Goal: Task Accomplishment & Management: Manage account settings

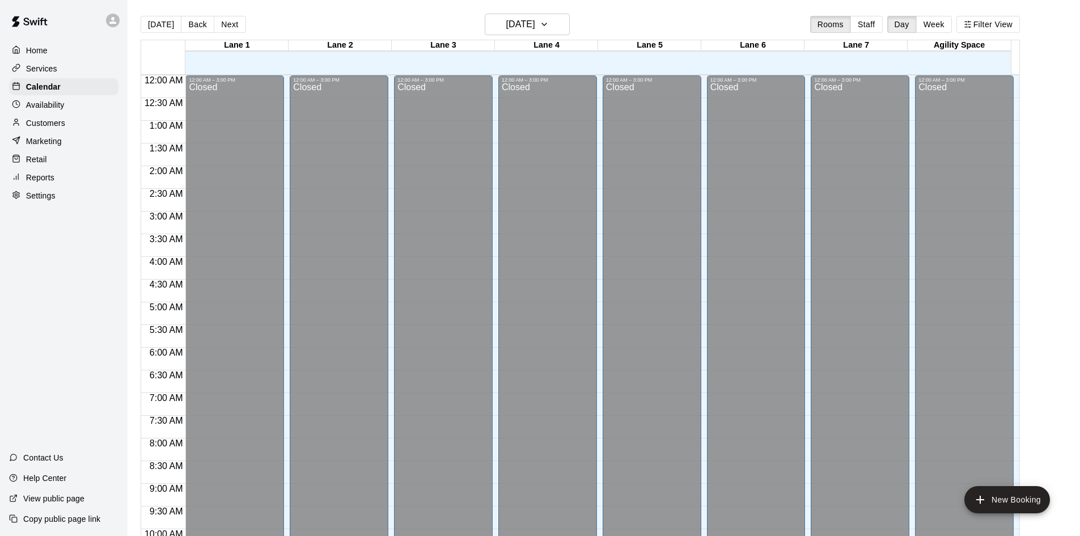
scroll to position [479, 0]
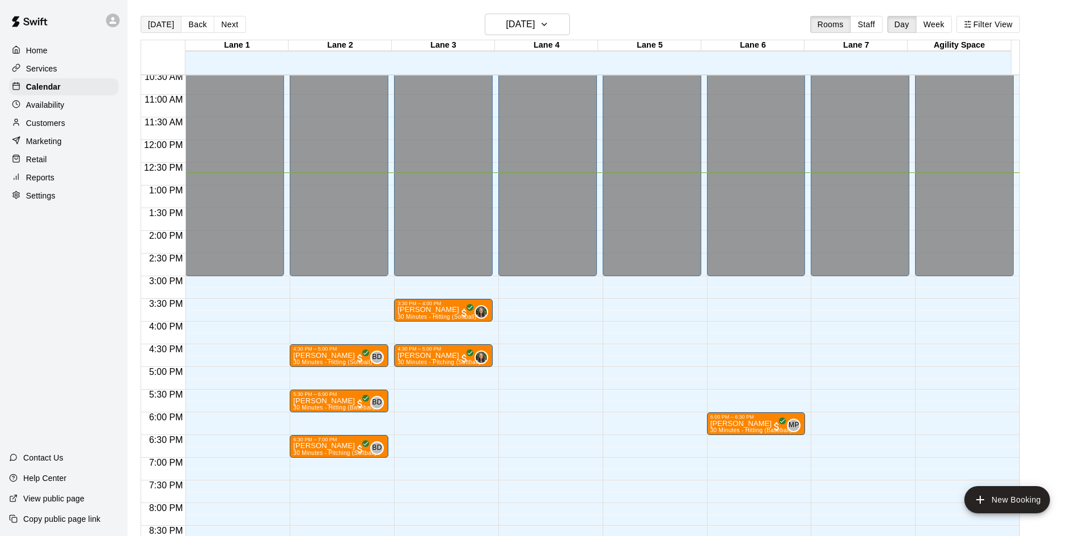
click at [152, 26] on button "[DATE]" at bounding box center [161, 24] width 41 height 17
click at [37, 129] on p "Customers" at bounding box center [45, 122] width 39 height 11
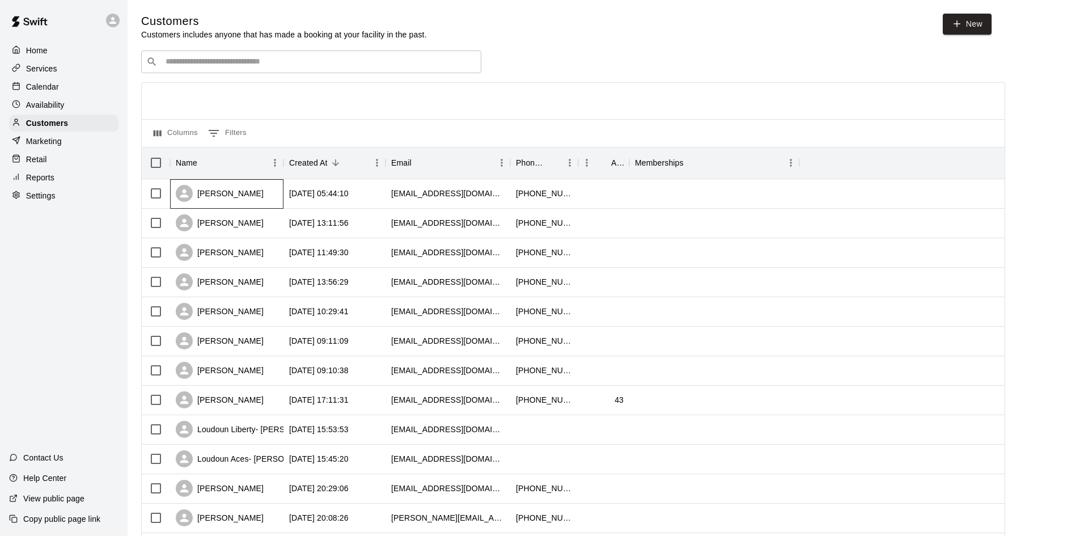
click at [273, 193] on div "[PERSON_NAME]" at bounding box center [226, 193] width 113 height 29
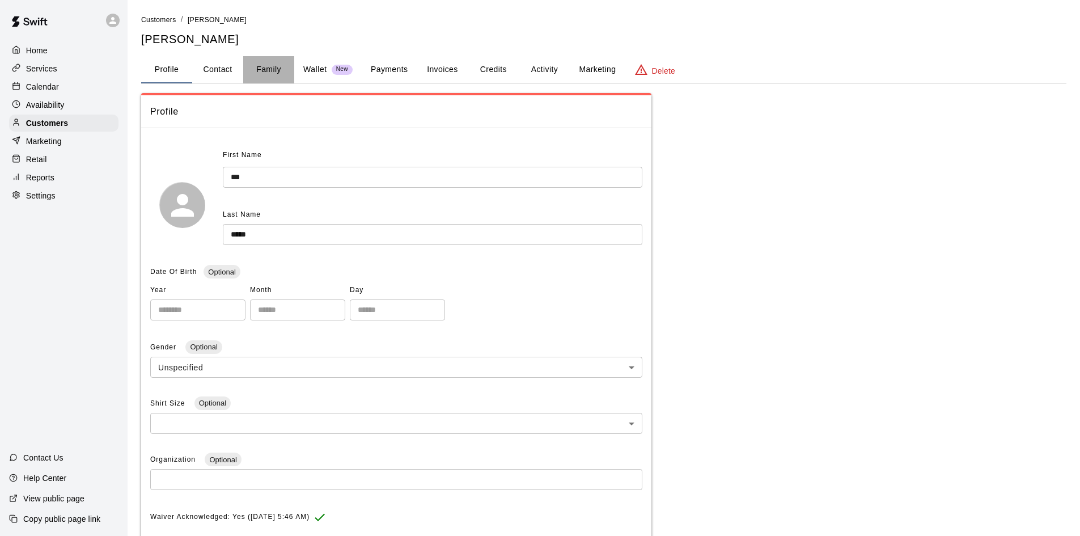
click at [270, 71] on button "Family" at bounding box center [268, 69] width 51 height 27
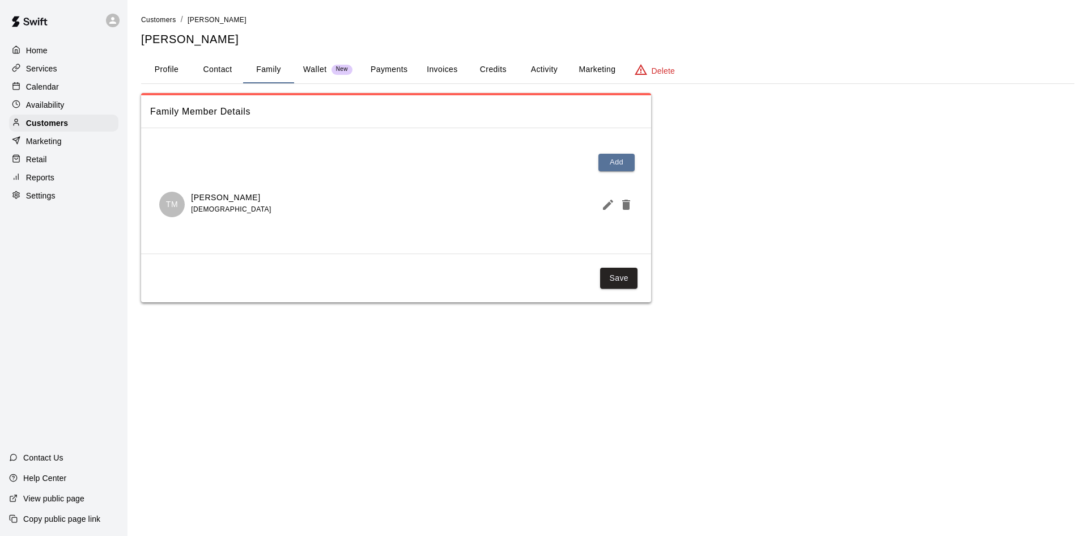
click at [503, 72] on button "Credits" at bounding box center [493, 69] width 51 height 27
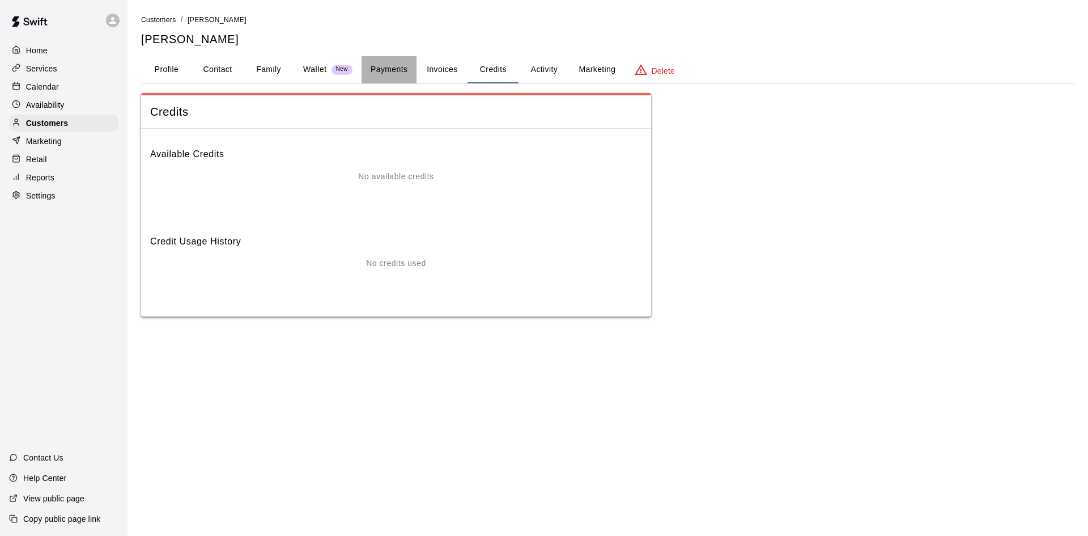
click at [383, 63] on button "Payments" at bounding box center [389, 69] width 55 height 27
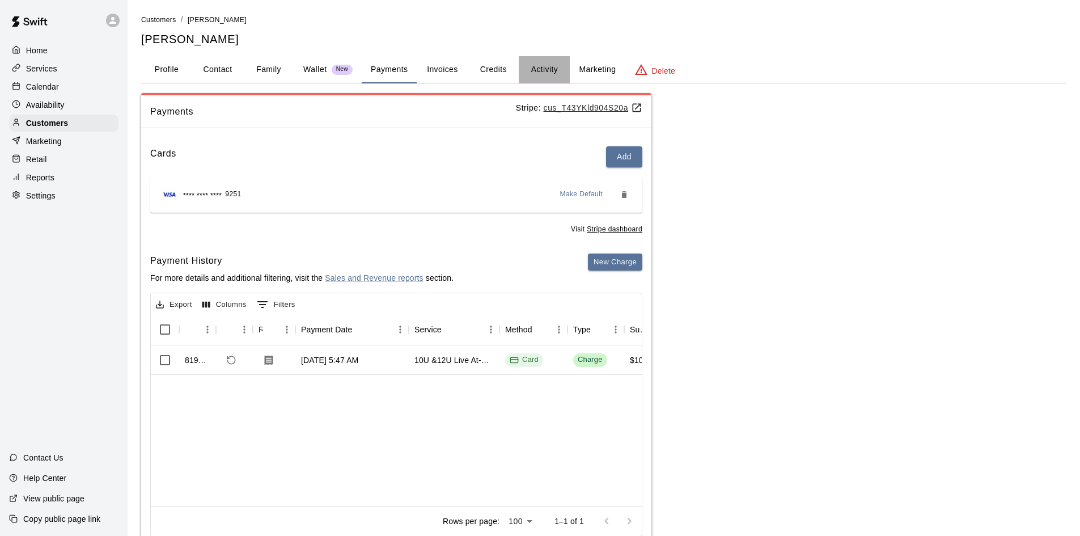
click at [532, 67] on button "Activity" at bounding box center [544, 69] width 51 height 27
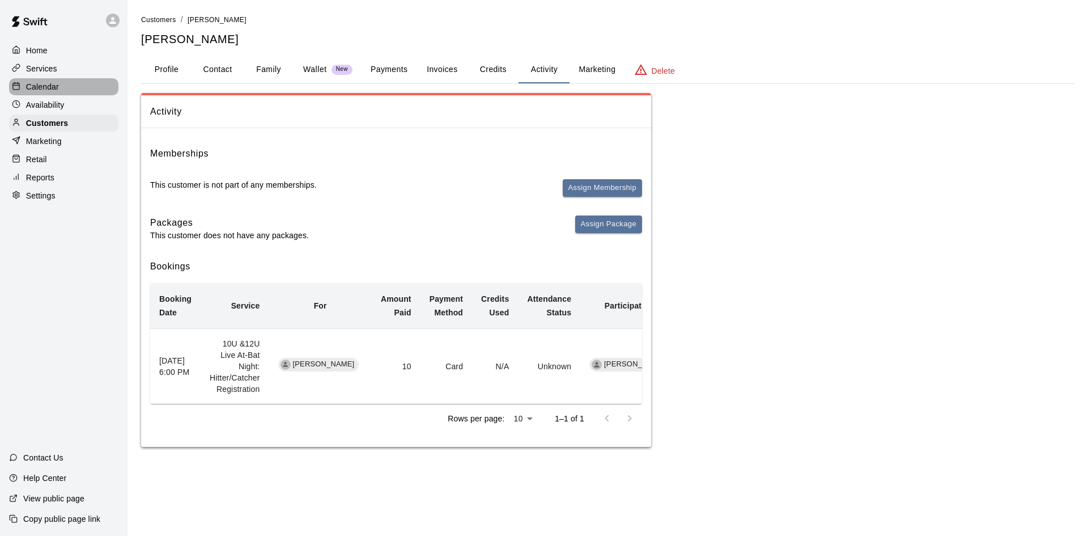
click at [59, 88] on div "Calendar" at bounding box center [63, 86] width 109 height 17
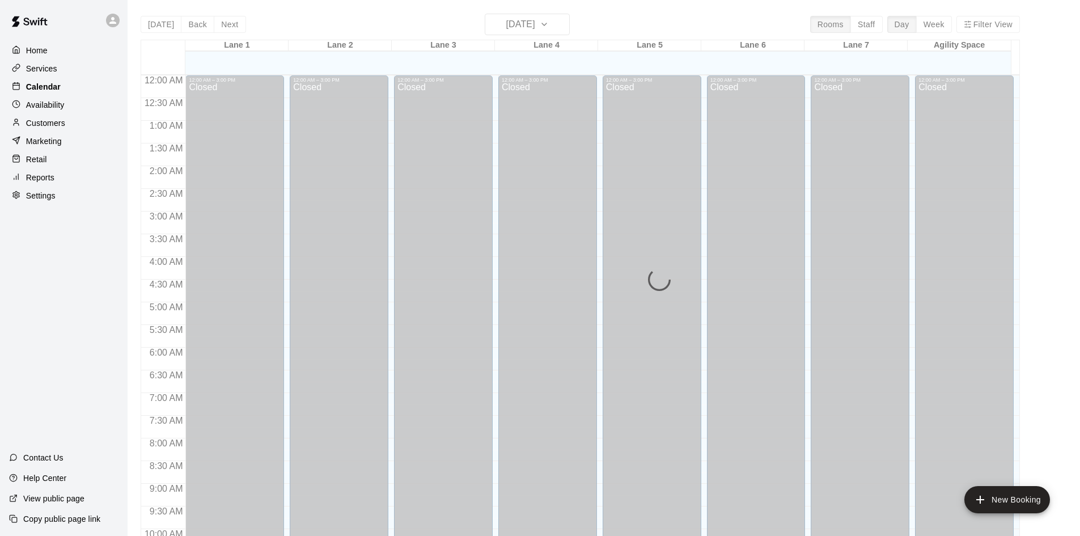
scroll to position [578, 0]
